Goal: Book appointment/travel/reservation

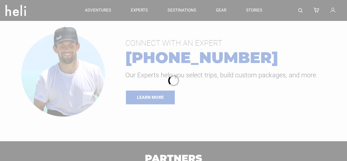
type input "Ski & Ride"
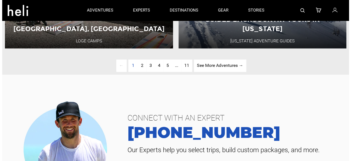
scroll to position [1289, 0]
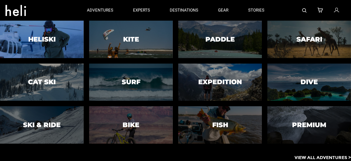
click at [55, 34] on div at bounding box center [41, 39] width 85 height 38
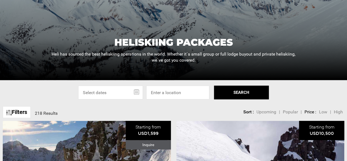
scroll to position [82, 0]
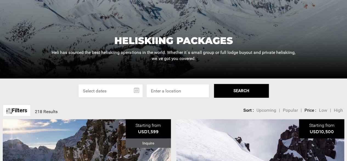
click at [130, 93] on input "text" at bounding box center [110, 91] width 65 height 14
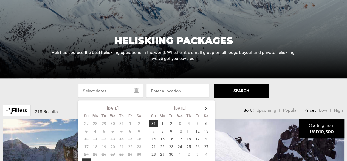
click at [295, 93] on div "Select Specific Dates Or Location [DATE] Su Mo Tu We Th Fr Sa 27 28 29 30 31 1 …" at bounding box center [173, 91] width 347 height 14
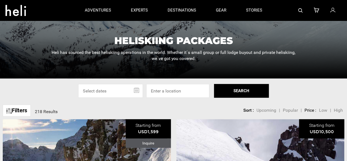
click at [122, 91] on input "text" at bounding box center [110, 91] width 65 height 14
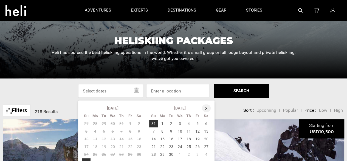
click at [207, 109] on th at bounding box center [206, 108] width 9 height 8
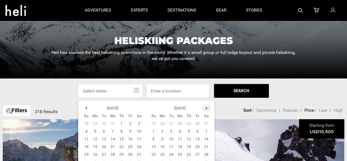
click at [207, 109] on th at bounding box center [206, 108] width 9 height 8
click at [88, 108] on th at bounding box center [86, 108] width 9 height 8
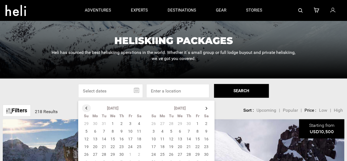
click at [88, 108] on th at bounding box center [86, 108] width 9 height 8
click at [113, 148] on td "18" at bounding box center [112, 147] width 9 height 8
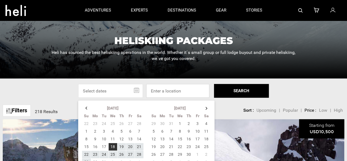
click at [180, 92] on input at bounding box center [177, 91] width 63 height 14
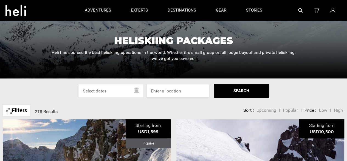
click at [181, 93] on input at bounding box center [177, 91] width 63 height 14
click at [190, 91] on input at bounding box center [177, 91] width 63 height 14
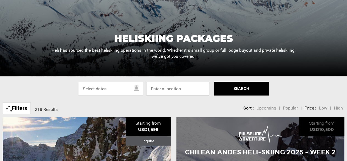
scroll to position [110, 0]
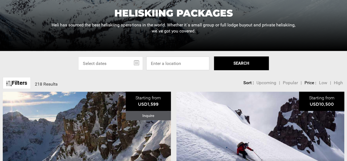
click at [173, 65] on input at bounding box center [177, 63] width 63 height 14
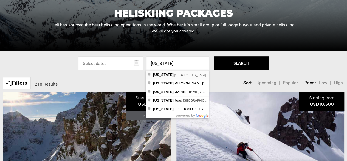
type input "[US_STATE], [GEOGRAPHIC_DATA]"
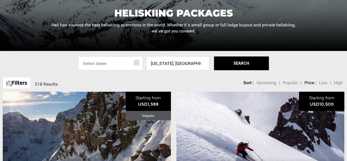
click at [248, 65] on button "SEARCH" at bounding box center [241, 63] width 55 height 14
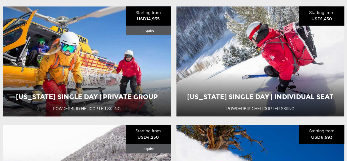
scroll to position [330, 0]
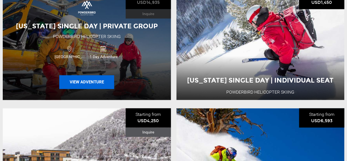
click at [75, 85] on button "View Adventure" at bounding box center [86, 82] width 55 height 14
